Goal: Task Accomplishment & Management: Use online tool/utility

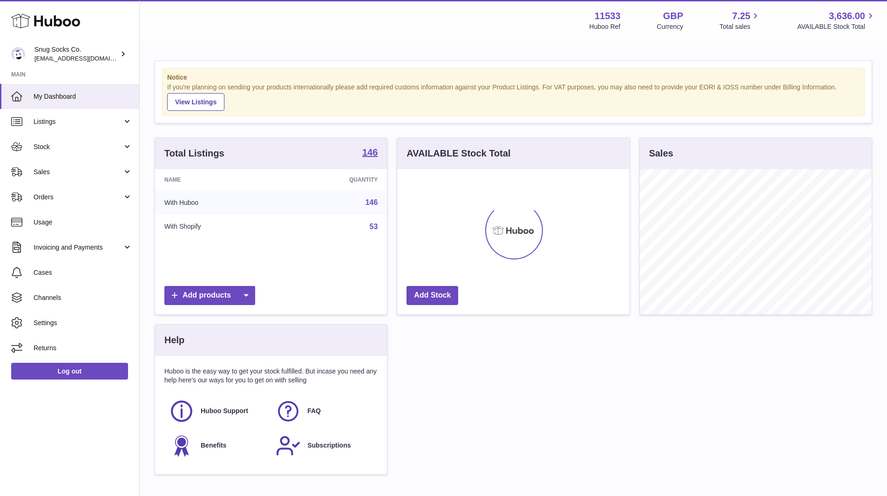
scroll to position [145, 232]
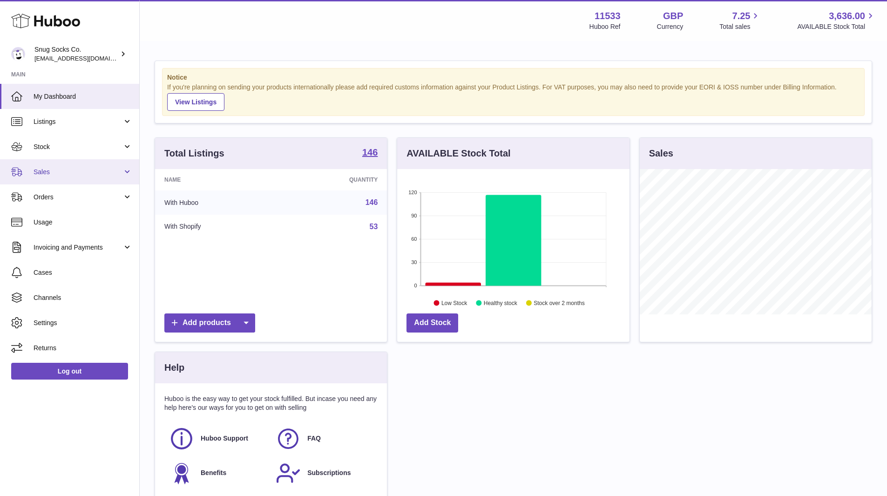
click at [77, 182] on link "Sales" at bounding box center [69, 171] width 139 height 25
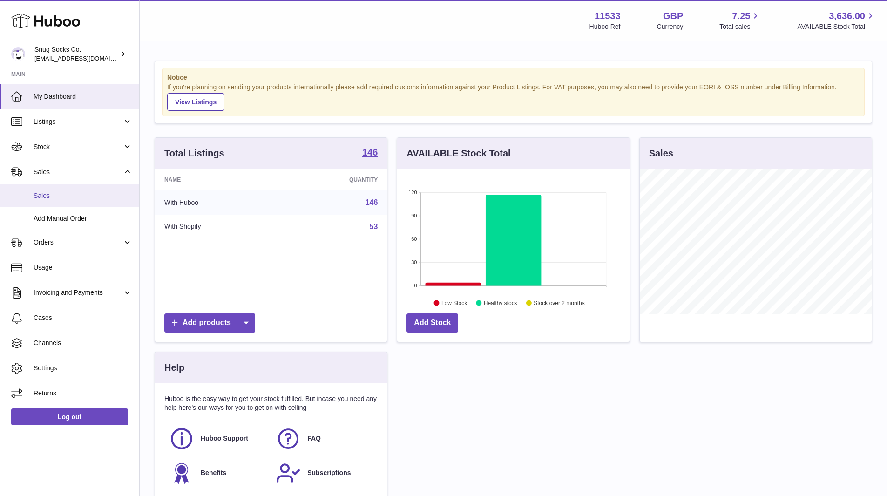
click at [52, 192] on span "Sales" at bounding box center [83, 195] width 99 height 9
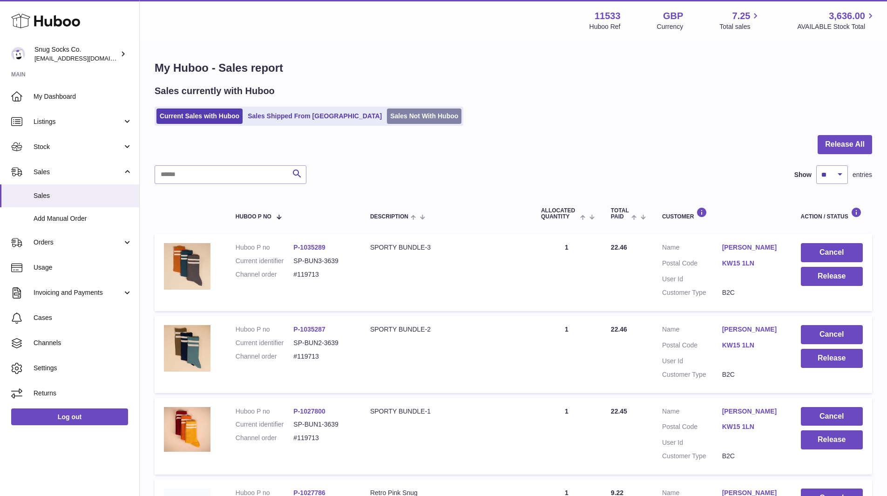
click at [387, 123] on link "Sales Not With Huboo" at bounding box center [424, 115] width 75 height 15
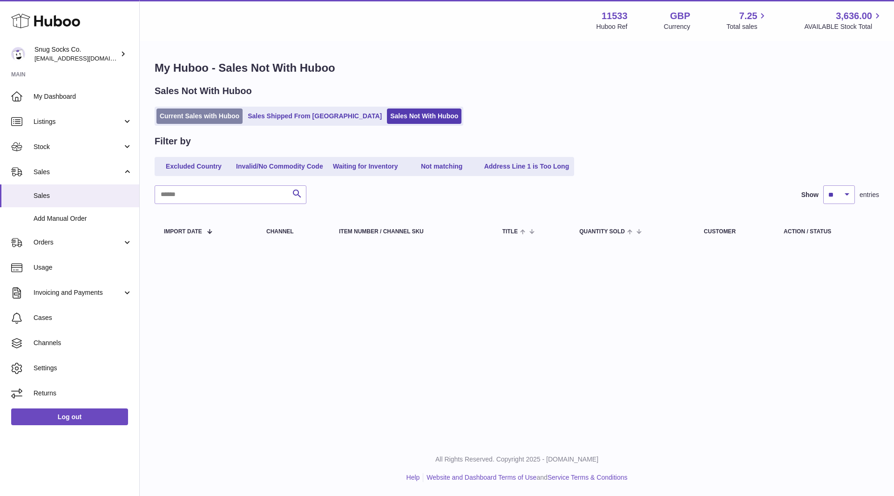
click at [190, 118] on link "Current Sales with Huboo" at bounding box center [199, 115] width 86 height 15
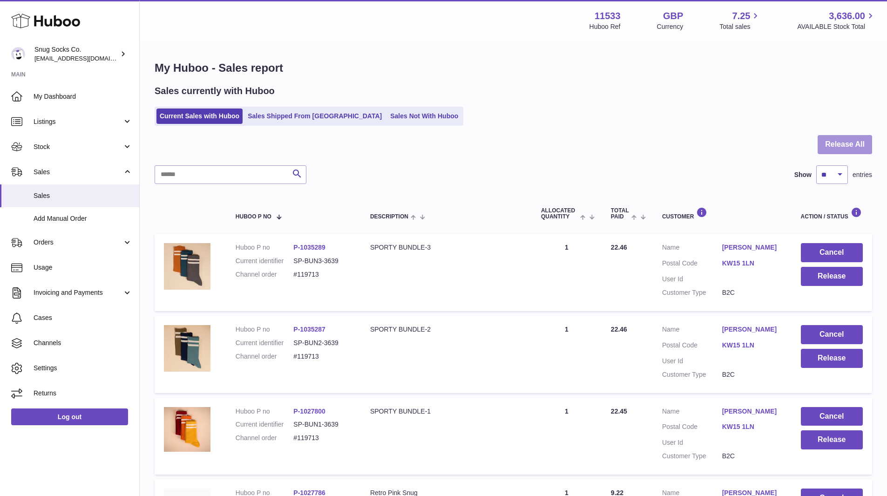
click at [841, 149] on button "Release All" at bounding box center [845, 144] width 54 height 19
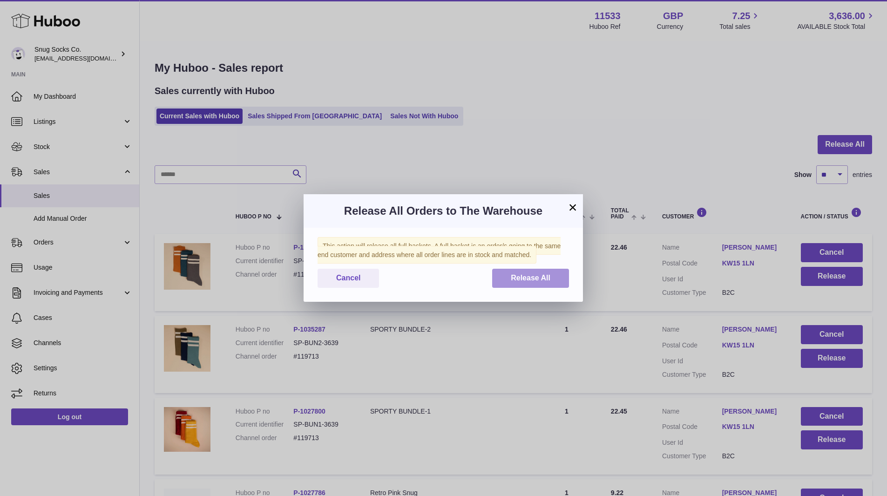
click at [536, 276] on span "Release All" at bounding box center [531, 278] width 40 height 8
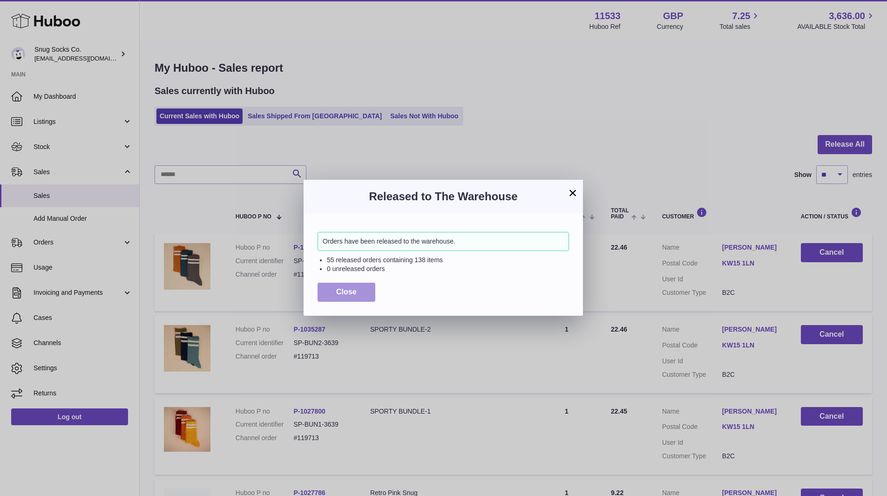
click at [354, 291] on span "Close" at bounding box center [346, 292] width 20 height 8
